Goal: Navigation & Orientation: Go to known website

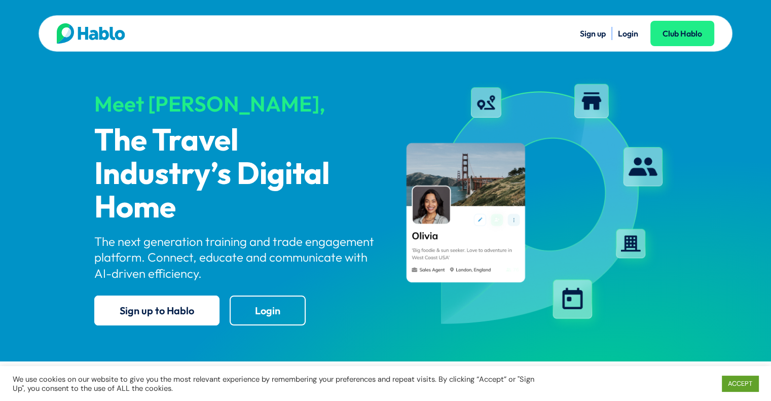
click at [629, 36] on link "Login" at bounding box center [628, 33] width 20 height 10
click at [744, 381] on link "ACCEPT" at bounding box center [740, 384] width 36 height 16
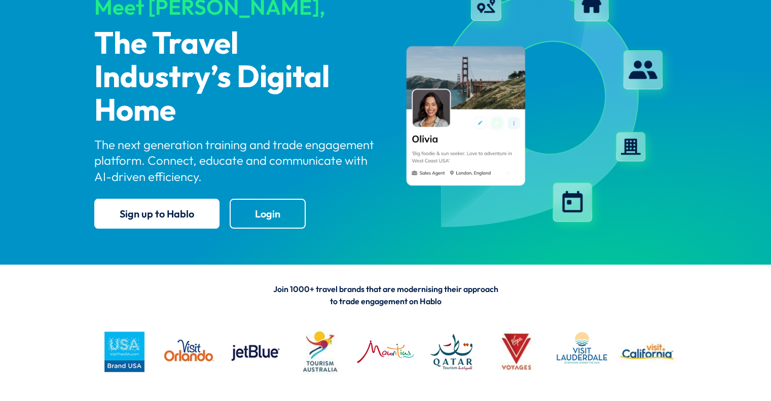
scroll to position [138, 0]
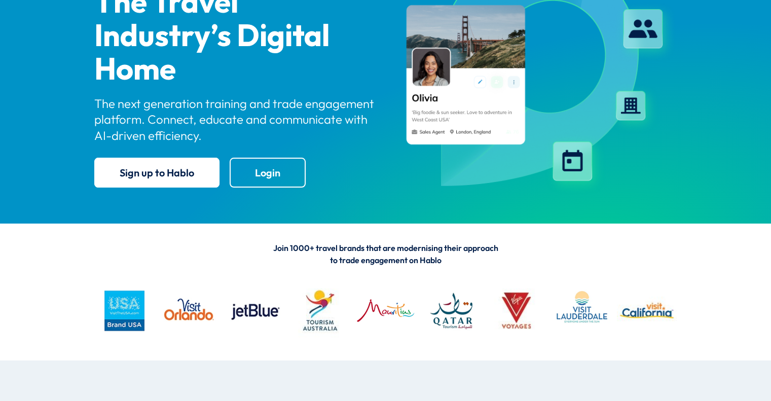
click at [255, 113] on p "The next generation training and trade engagement platform. Connect, educate an…" at bounding box center [235, 120] width 283 height 48
